Goal: Task Accomplishment & Management: Manage account settings

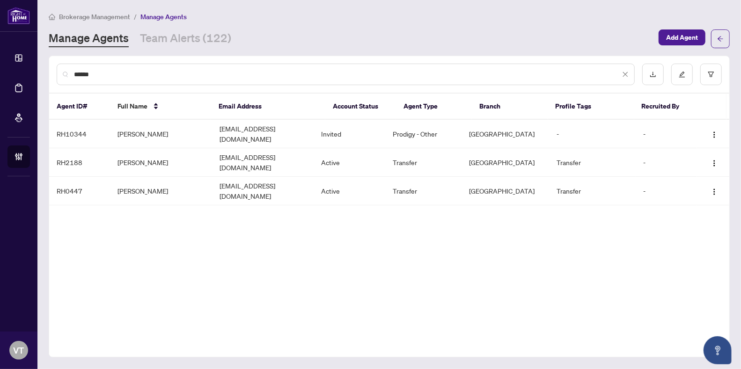
click at [186, 67] on div "******" at bounding box center [346, 75] width 578 height 22
click at [144, 72] on input "******" at bounding box center [347, 74] width 546 height 10
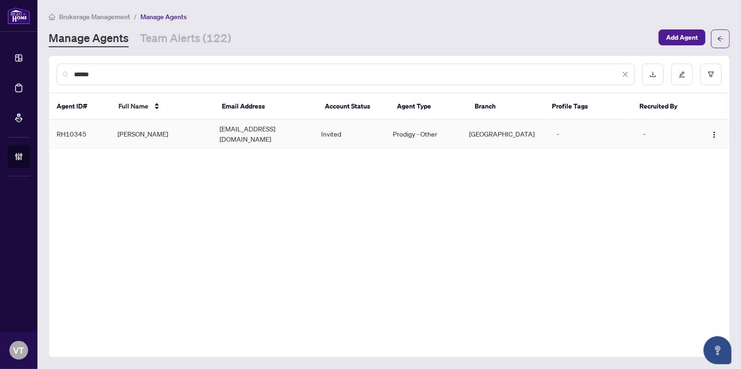
type input "******"
click at [124, 126] on td "[PERSON_NAME]" at bounding box center [161, 134] width 102 height 29
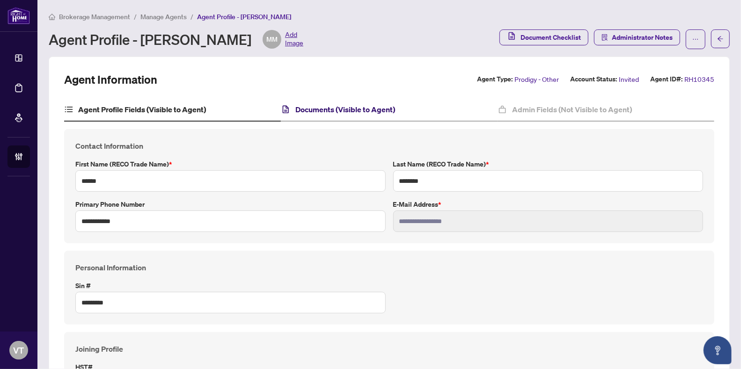
click at [339, 113] on h4 "Documents (Visible to Agent)" at bounding box center [345, 109] width 100 height 11
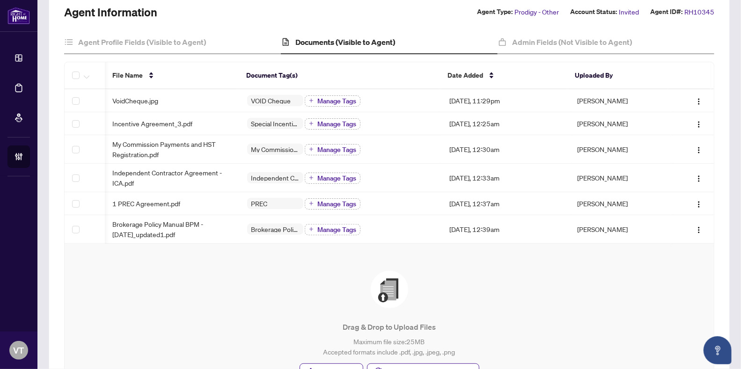
click at [296, 83] on th "Document Tag(s)" at bounding box center [339, 75] width 201 height 27
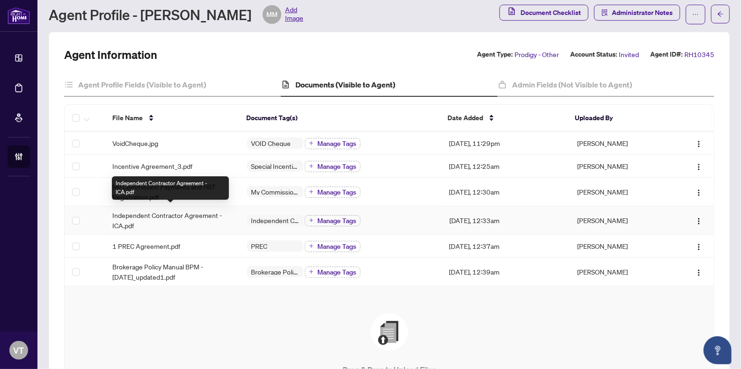
scroll to position [24, 0]
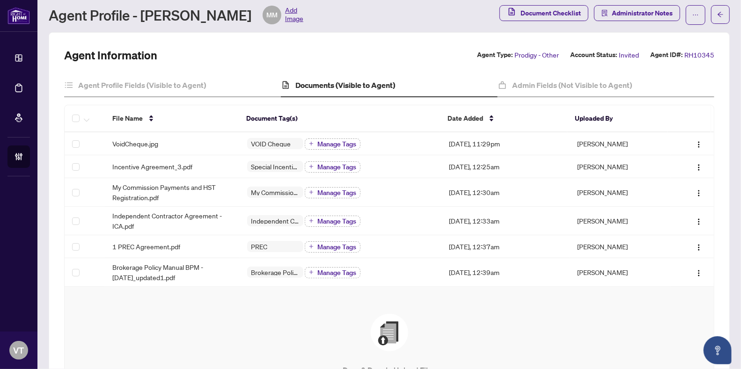
click at [354, 84] on h4 "Documents (Visible to Agent)" at bounding box center [345, 85] width 100 height 11
click at [388, 333] on img at bounding box center [389, 332] width 37 height 37
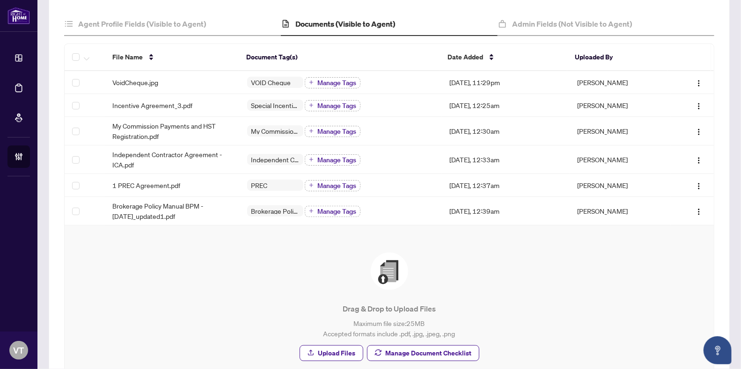
scroll to position [94, 0]
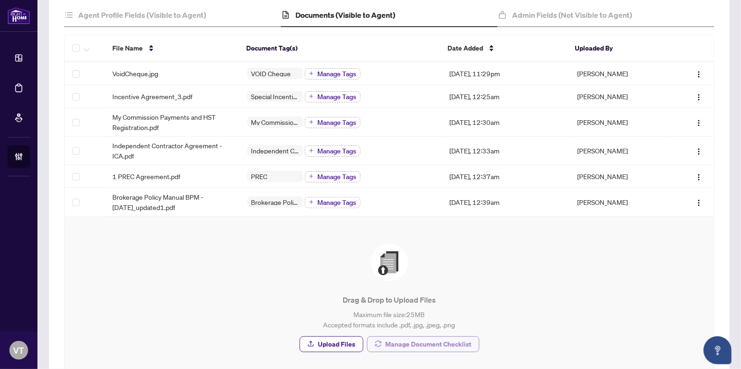
click at [399, 342] on span "Manage Document Checklist" at bounding box center [428, 344] width 86 height 15
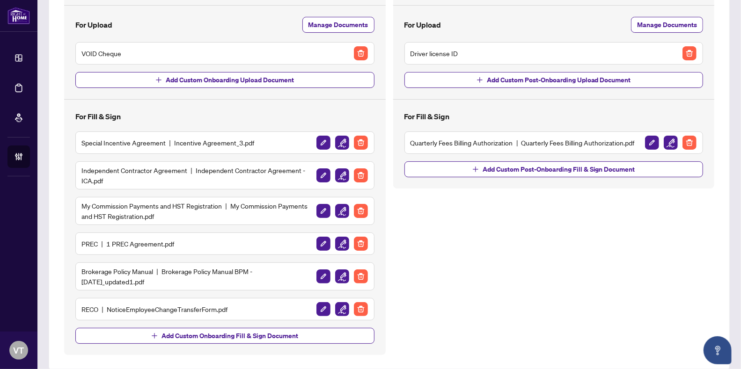
scroll to position [107, 0]
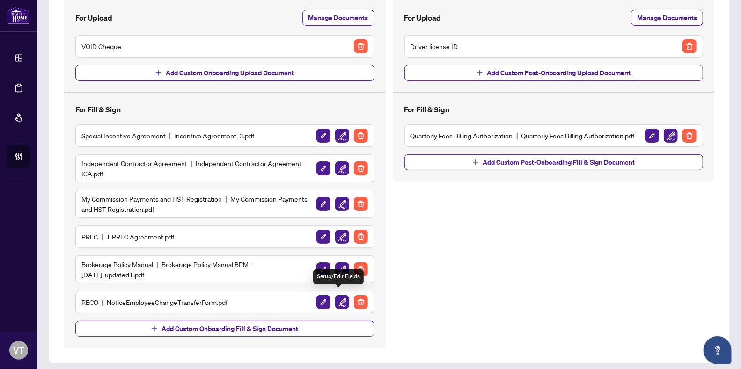
click at [335, 297] on img "button" at bounding box center [342, 302] width 14 height 14
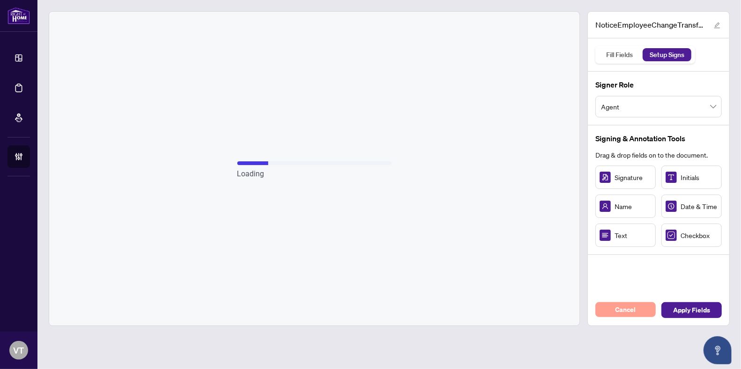
click at [633, 309] on span "Cancel" at bounding box center [625, 309] width 21 height 15
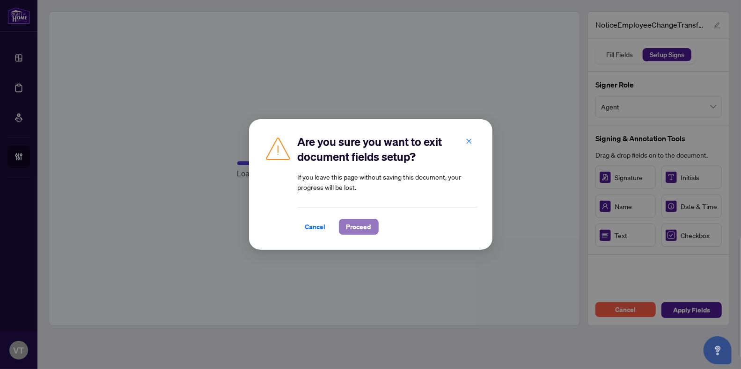
click at [363, 229] on span "Proceed" at bounding box center [358, 226] width 25 height 15
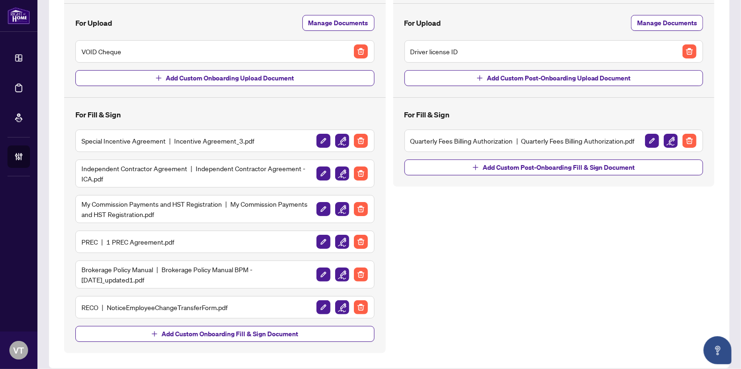
scroll to position [107, 0]
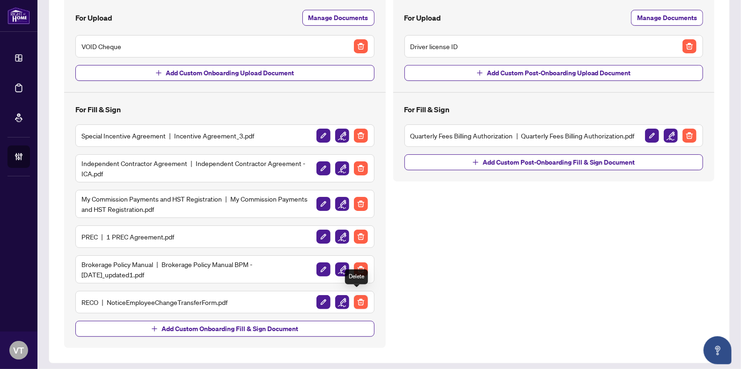
click at [358, 298] on img "button" at bounding box center [361, 302] width 14 height 14
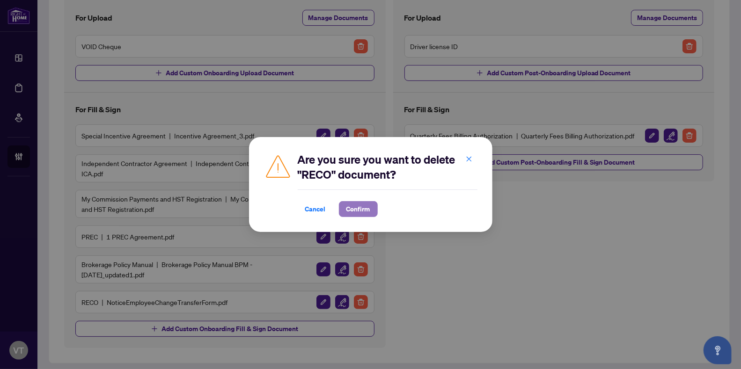
click at [364, 209] on span "Confirm" at bounding box center [358, 209] width 24 height 15
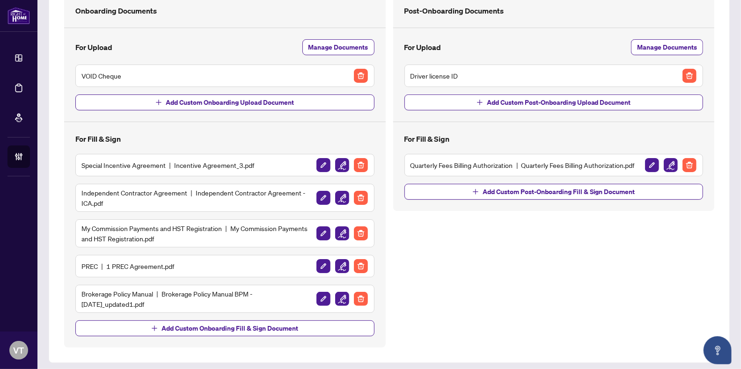
scroll to position [0, 0]
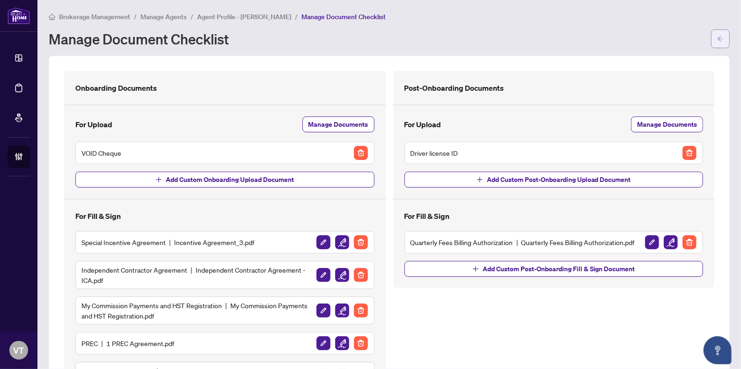
click at [717, 37] on icon "arrow-left" at bounding box center [720, 39] width 7 height 7
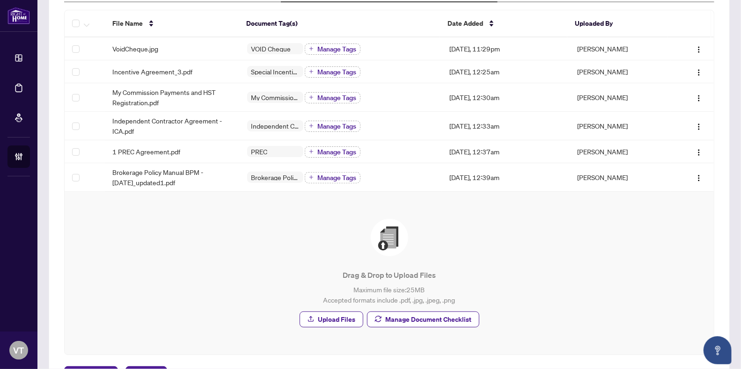
scroll to position [155, 0]
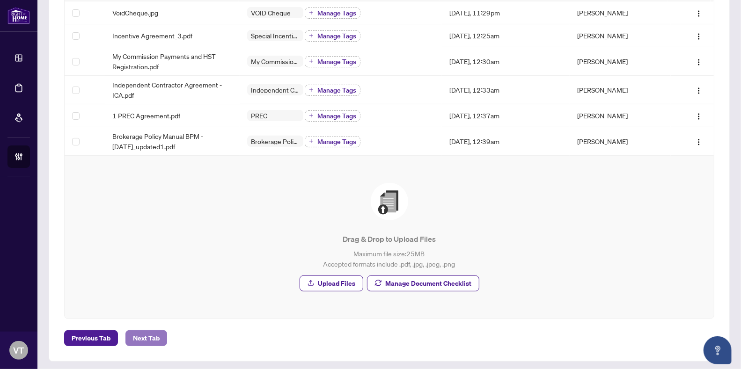
click at [160, 332] on button "Next Tab" at bounding box center [146, 338] width 42 height 16
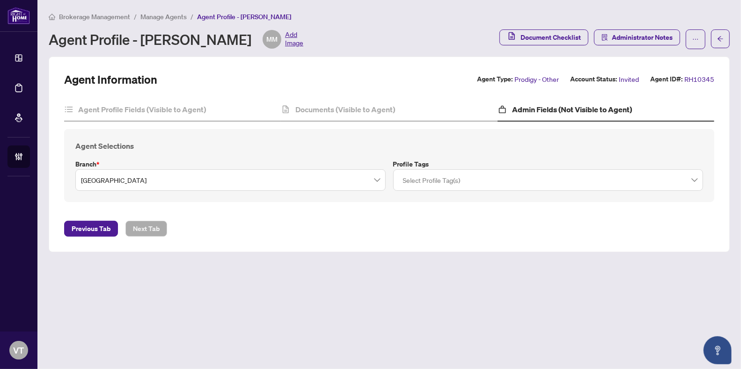
click at [163, 19] on span "Manage Agents" at bounding box center [163, 17] width 46 height 8
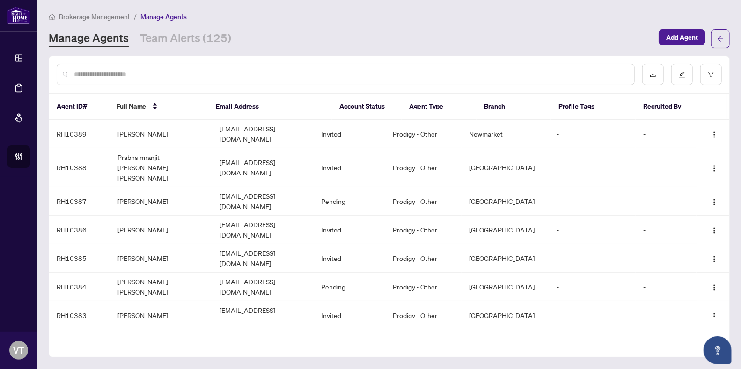
click at [178, 69] on input "text" at bounding box center [350, 74] width 552 height 10
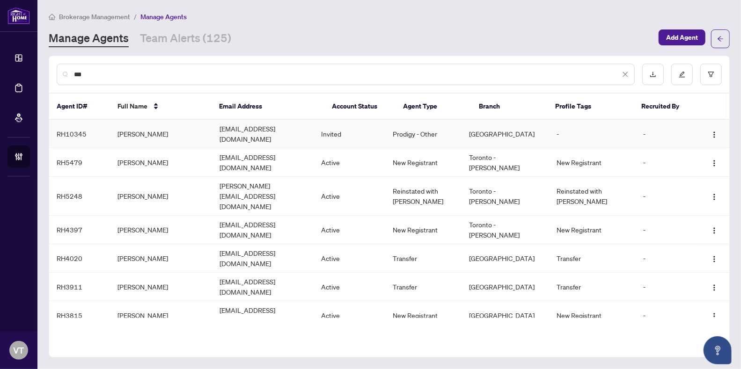
type input "***"
click at [165, 129] on td "[PERSON_NAME]" at bounding box center [161, 134] width 102 height 29
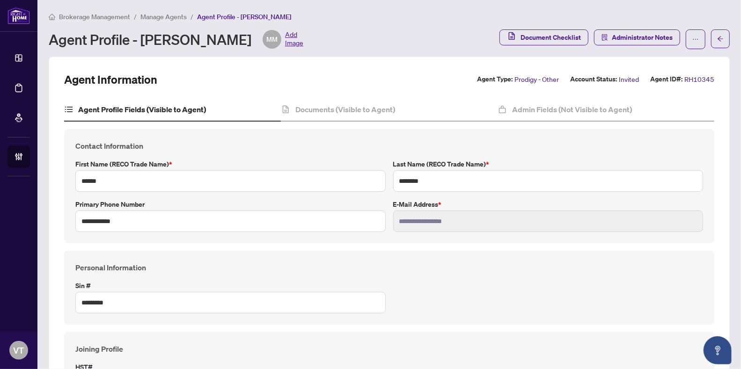
click at [160, 9] on main "**********" at bounding box center [388, 184] width 703 height 369
click at [159, 14] on span "Manage Agents" at bounding box center [163, 17] width 46 height 8
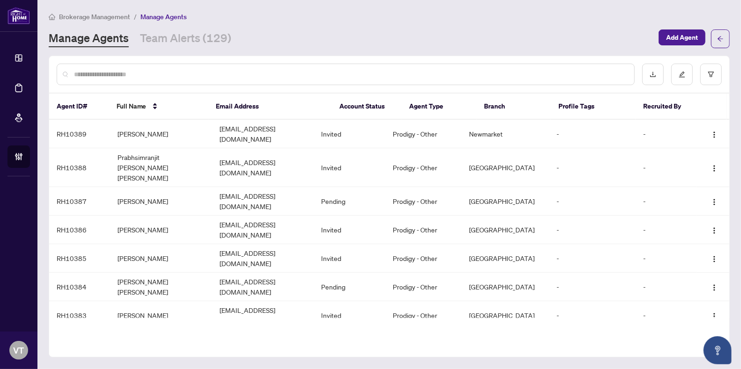
click at [204, 76] on input "text" at bounding box center [350, 74] width 552 height 10
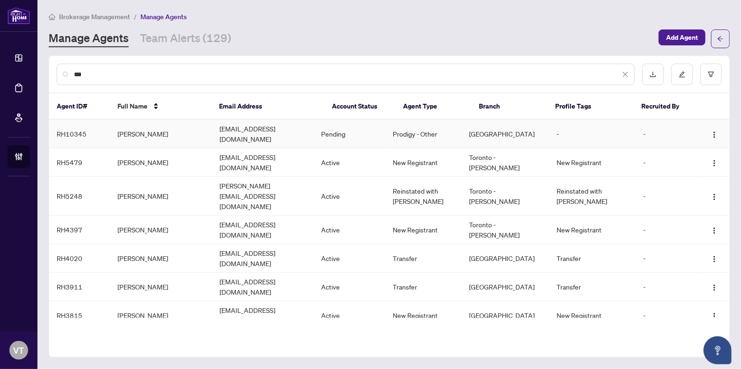
type input "***"
click at [246, 132] on td "[EMAIL_ADDRESS][DOMAIN_NAME]" at bounding box center [263, 134] width 102 height 29
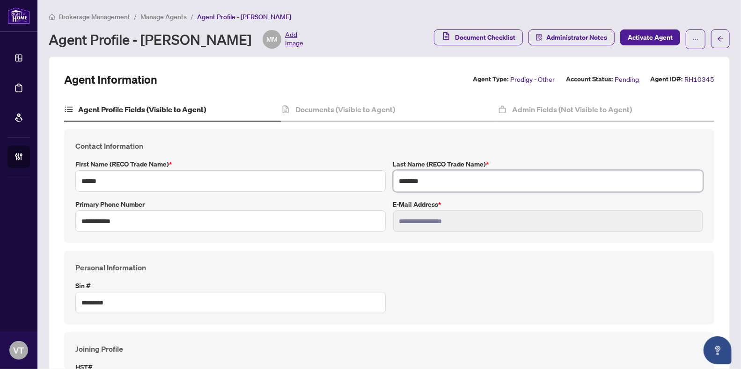
click at [425, 179] on input "********" at bounding box center [548, 181] width 310 height 22
click at [146, 15] on span "Manage Agents" at bounding box center [163, 17] width 46 height 8
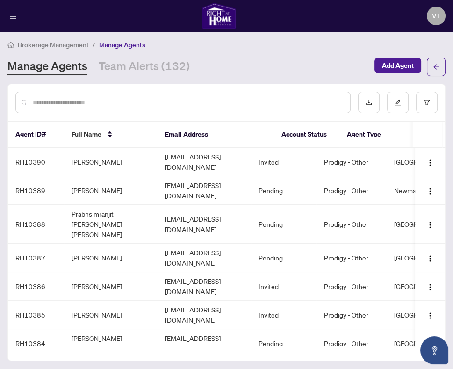
click at [77, 103] on input "text" at bounding box center [188, 102] width 310 height 10
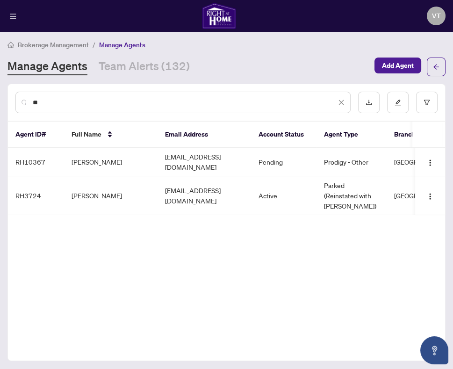
type input "*"
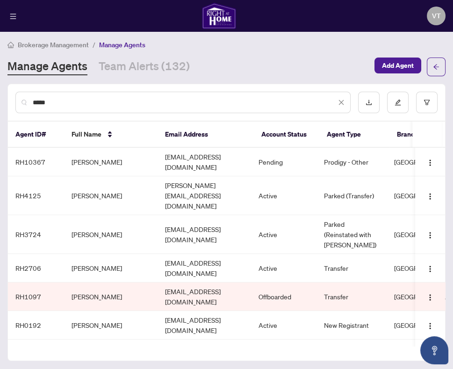
type input "*****"
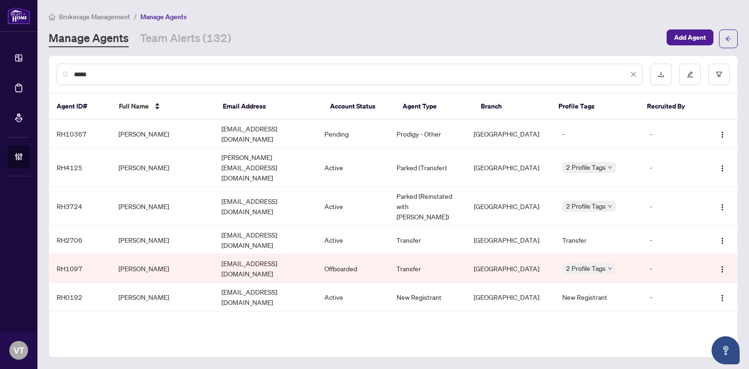
click at [634, 74] on icon "close" at bounding box center [633, 74] width 5 height 5
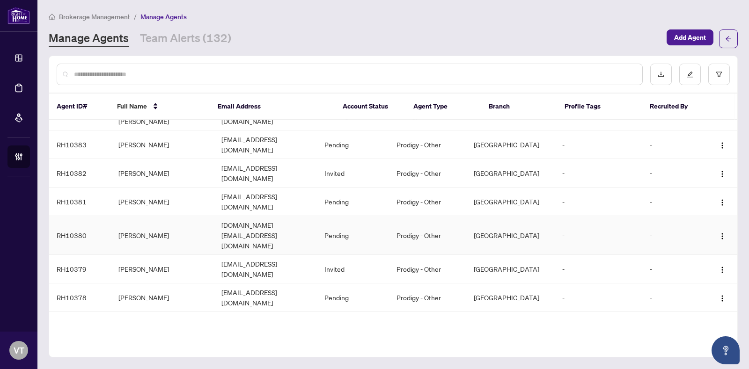
scroll to position [238, 0]
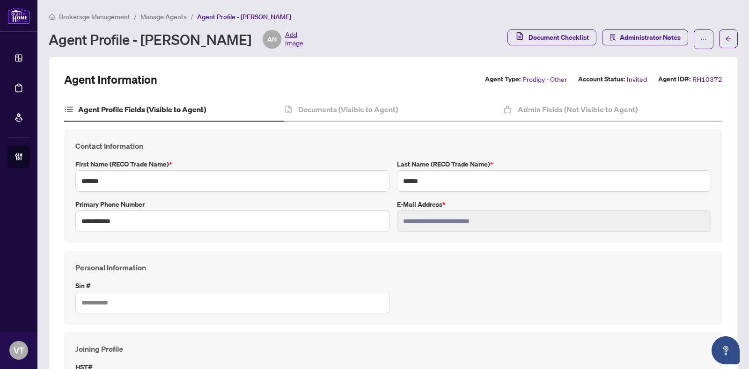
click at [161, 20] on li "Manage Agents" at bounding box center [163, 16] width 46 height 11
click at [163, 16] on span "Manage Agents" at bounding box center [163, 17] width 46 height 8
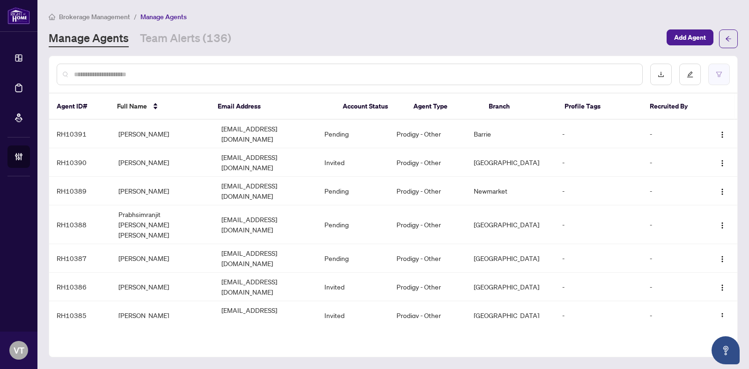
click at [720, 83] on button "button" at bounding box center [719, 75] width 22 height 22
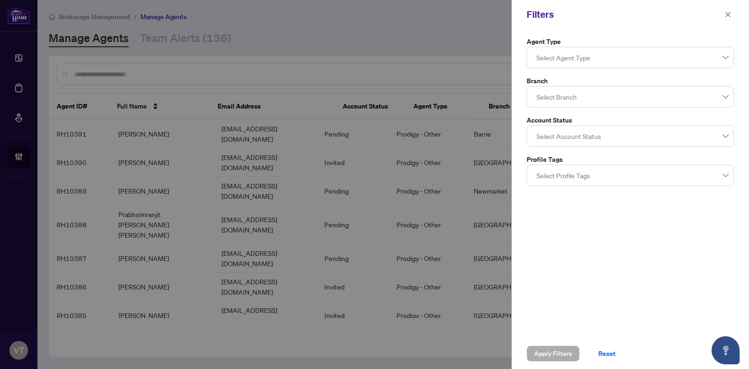
click at [613, 60] on div at bounding box center [629, 57] width 195 height 17
click at [628, 30] on div "Agent Type Select Agent Type 1 2 Parked (Reinstated with [PERSON_NAME]) Parked …" at bounding box center [629, 183] width 237 height 309
click at [602, 102] on div at bounding box center [629, 96] width 195 height 17
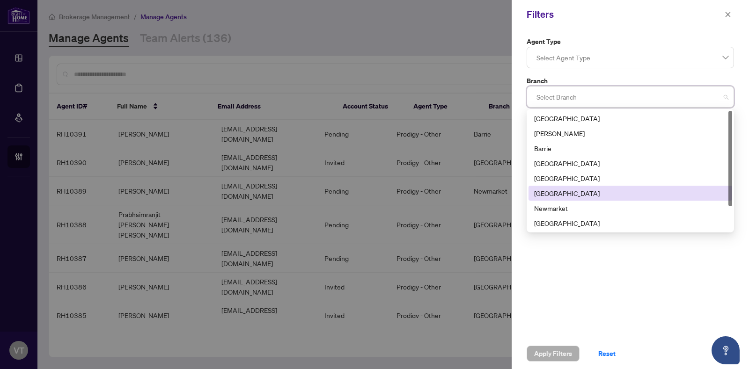
click at [560, 193] on div "[GEOGRAPHIC_DATA]" at bounding box center [630, 193] width 192 height 10
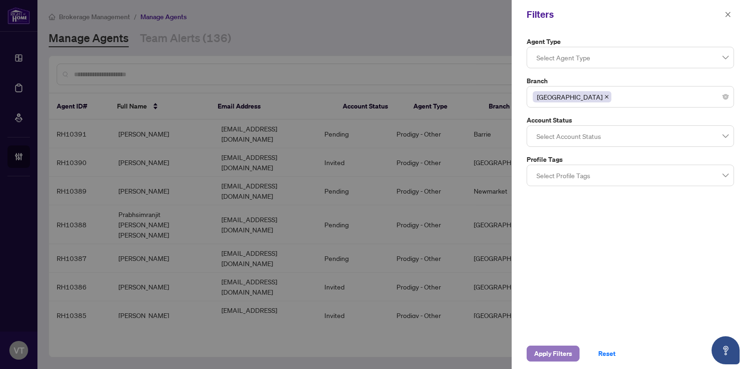
click at [549, 353] on span "Apply Filters" at bounding box center [553, 353] width 38 height 15
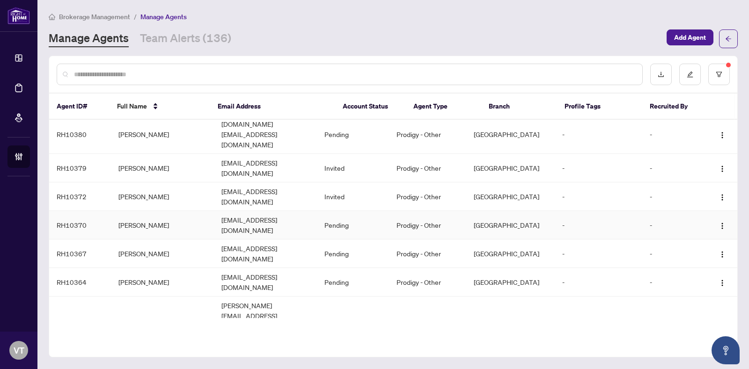
scroll to position [273, 0]
